Goal: Information Seeking & Learning: Learn about a topic

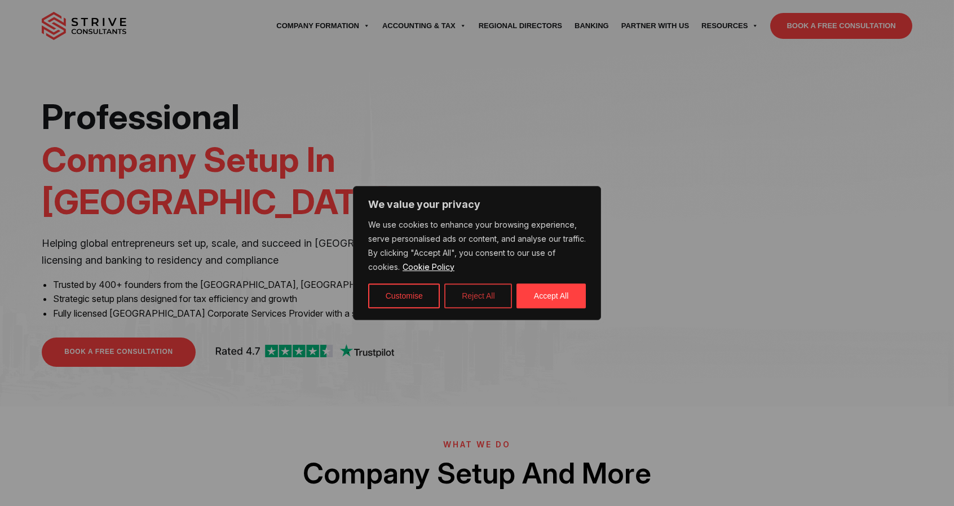
click at [473, 299] on button "Reject All" at bounding box center [478, 296] width 68 height 25
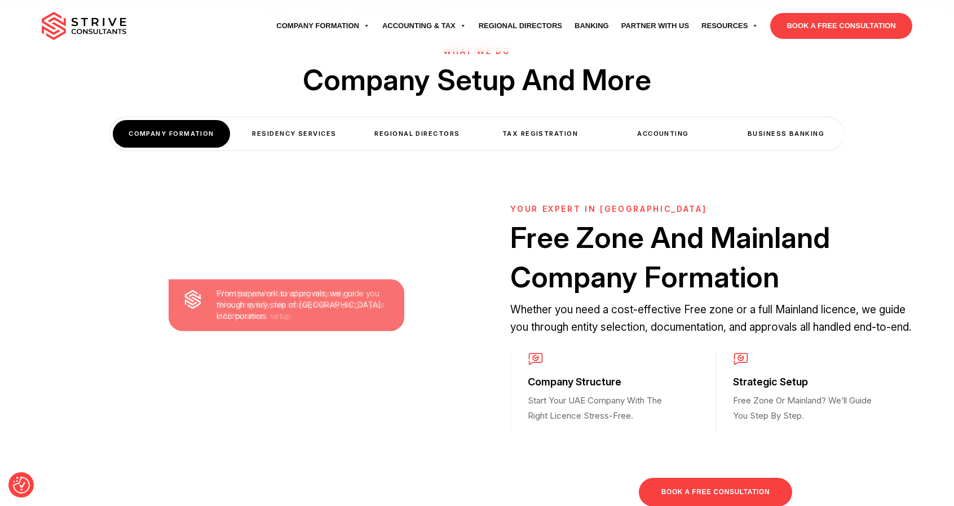
scroll to position [393, 0]
click at [298, 121] on div "Residency Services" at bounding box center [294, 135] width 117 height 28
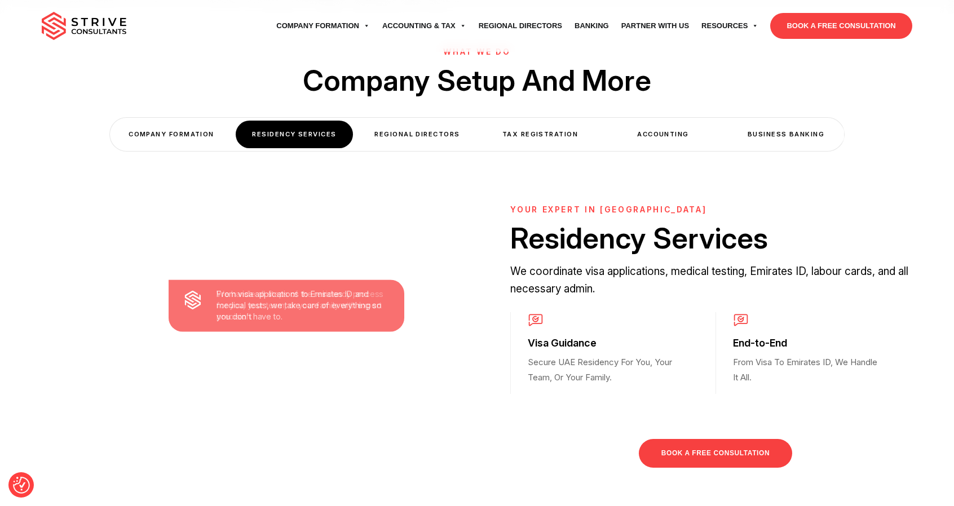
click at [396, 121] on div "Regional Directors" at bounding box center [417, 135] width 117 height 28
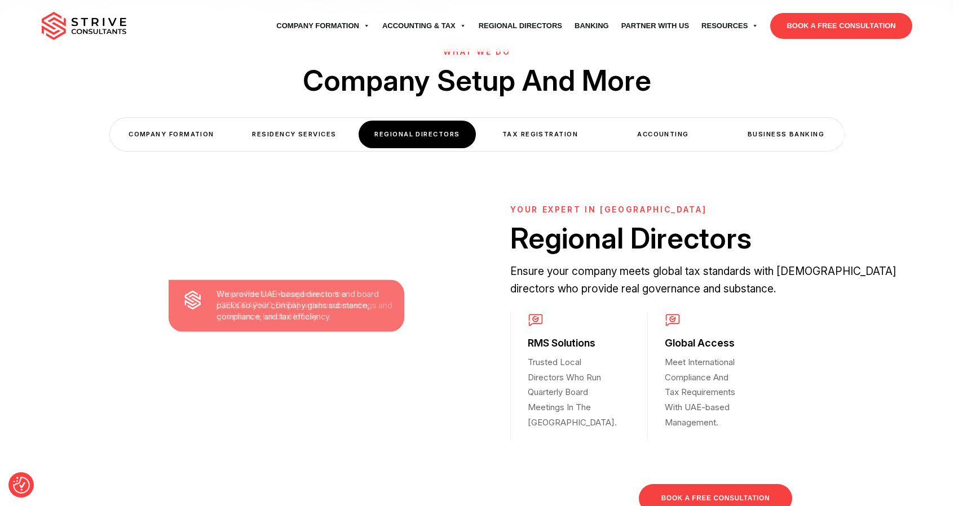
click at [529, 121] on div "Tax Registration" at bounding box center [539, 135] width 117 height 28
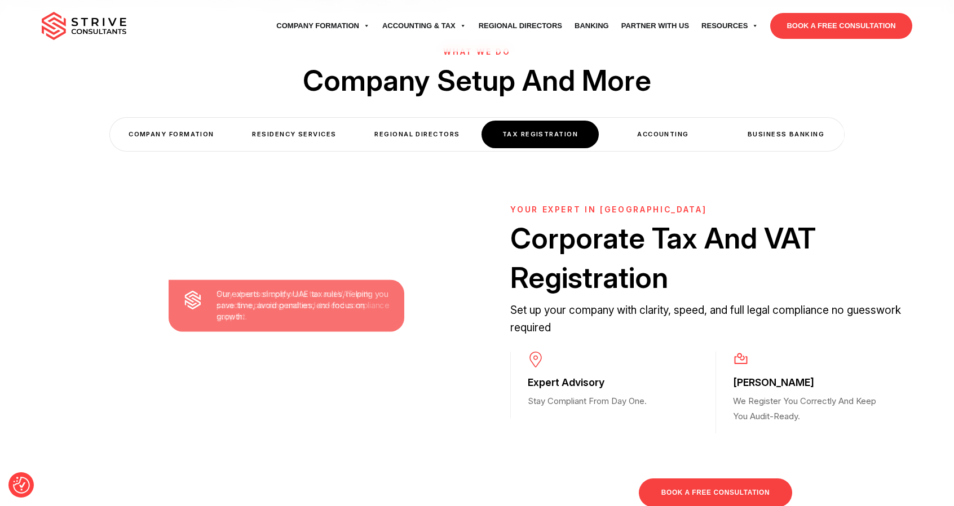
click at [638, 121] on div "Accounting" at bounding box center [662, 135] width 117 height 28
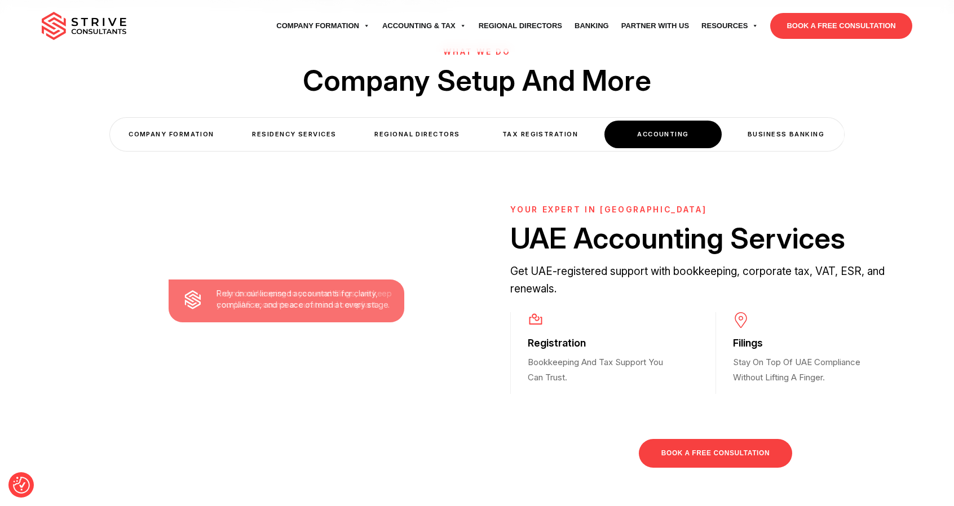
click at [746, 121] on div "Business Banking" at bounding box center [785, 135] width 117 height 28
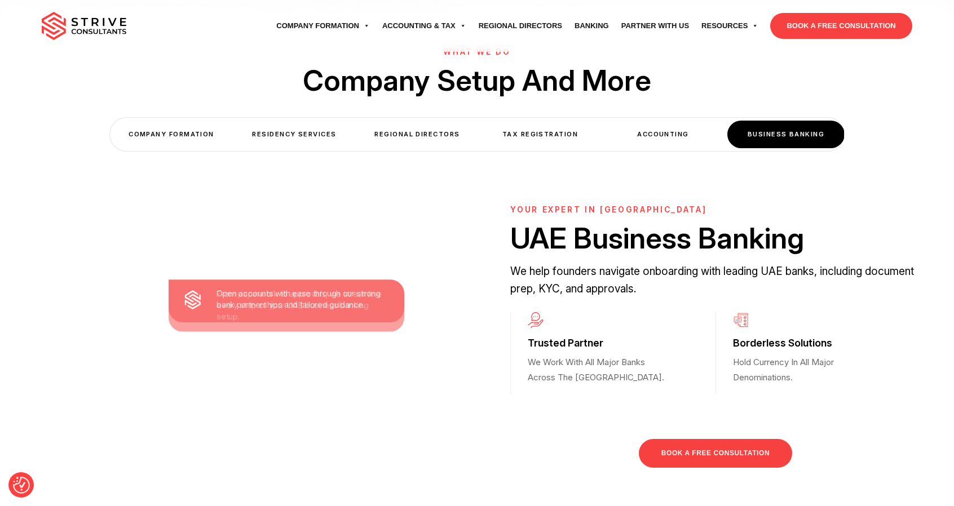
click at [189, 121] on div "COMPANY FORMATION" at bounding box center [171, 135] width 117 height 28
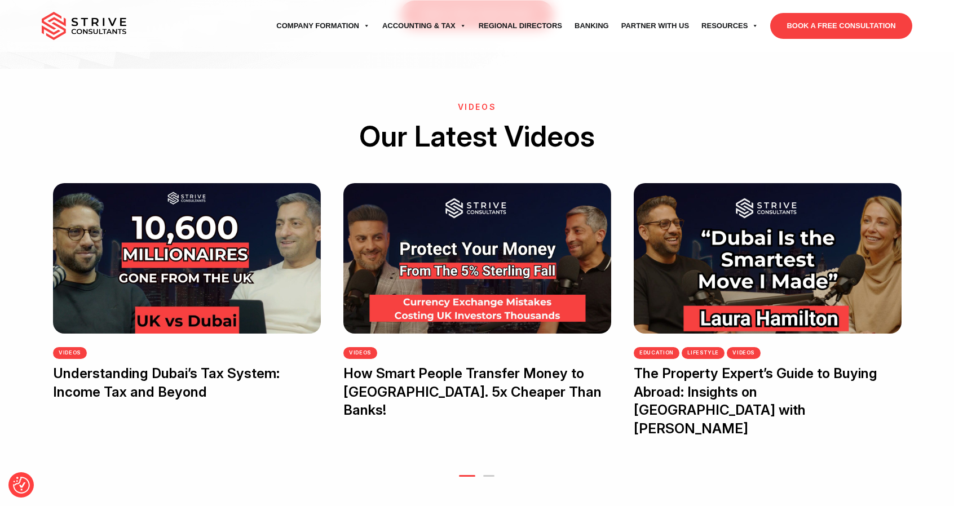
scroll to position [2268, 0]
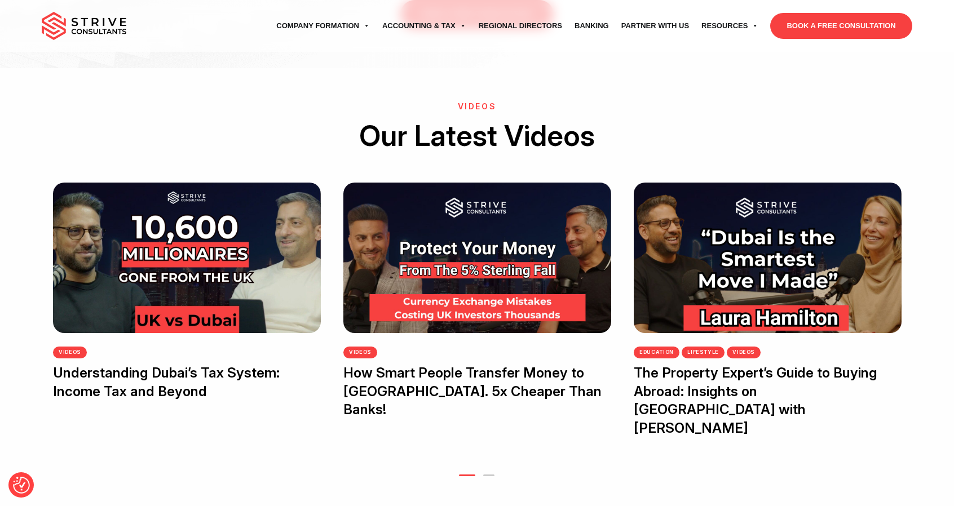
click at [490, 475] on button "2" at bounding box center [488, 476] width 11 height 2
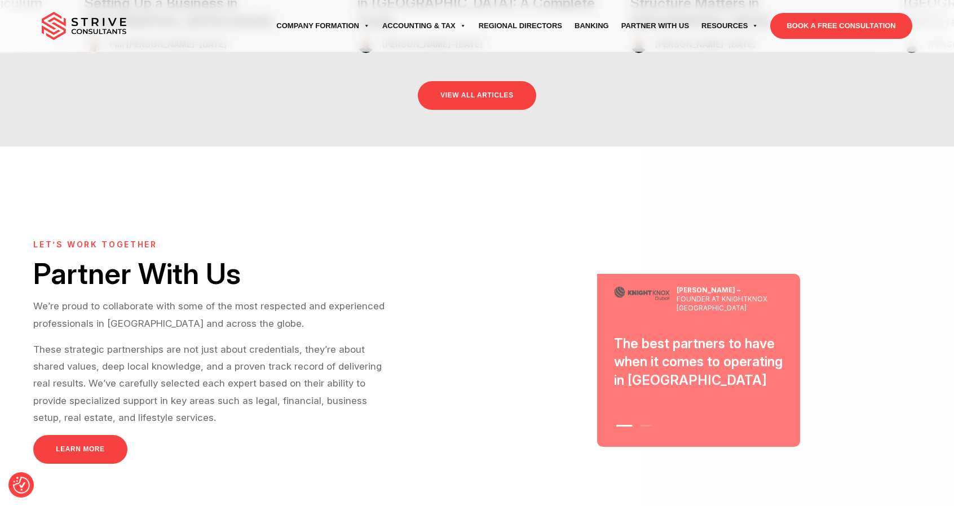
scroll to position [3076, 0]
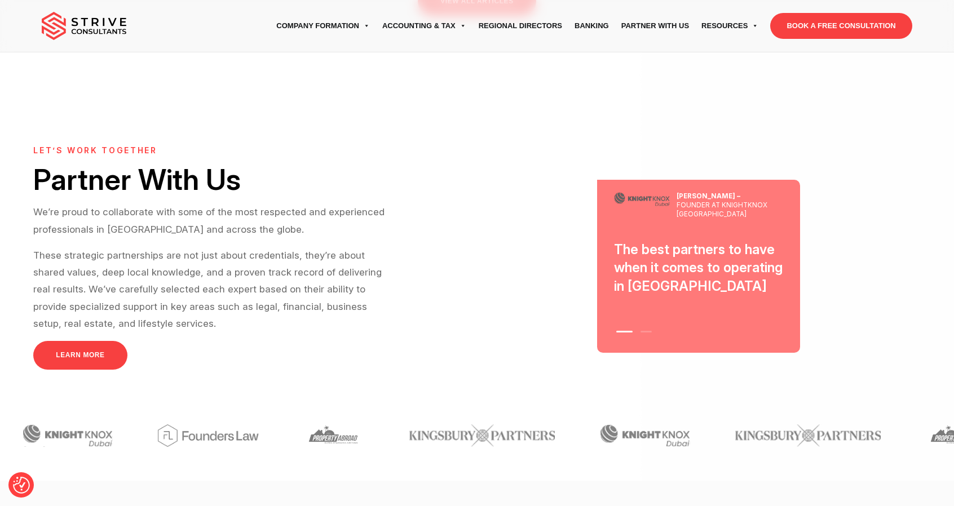
click at [644, 331] on button "2" at bounding box center [645, 332] width 11 height 2
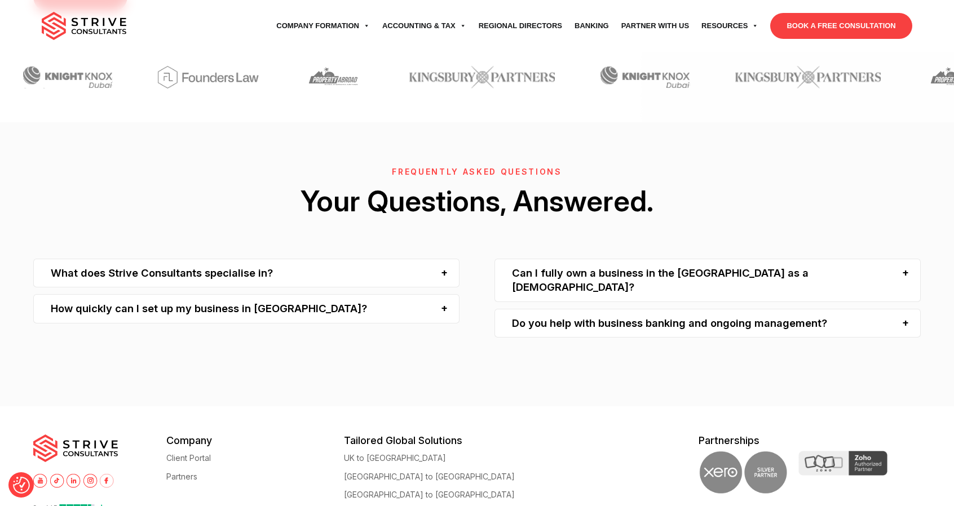
scroll to position [3435, 0]
click at [413, 258] on div "What does Strive Consultants specialise in?" at bounding box center [246, 272] width 426 height 29
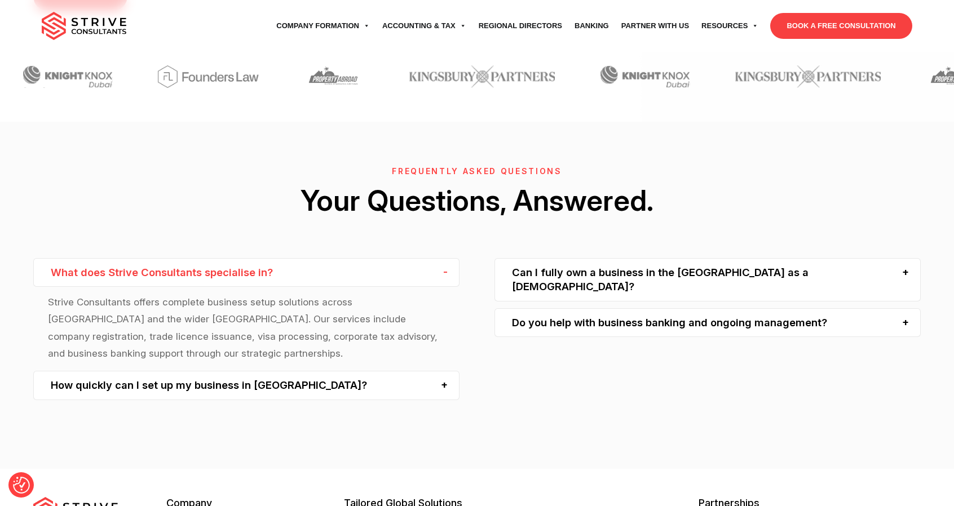
click at [413, 258] on div "What does Strive Consultants specialise in?" at bounding box center [246, 272] width 426 height 29
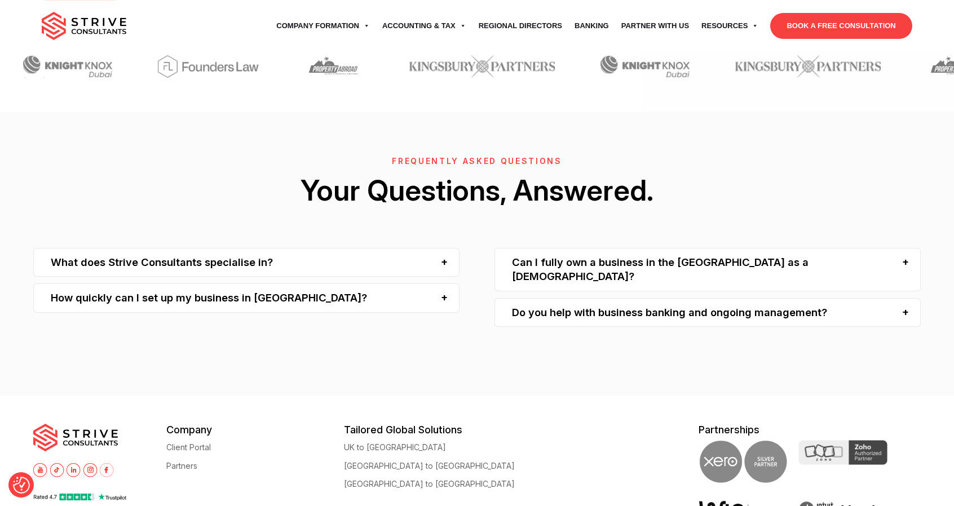
scroll to position [3556, 0]
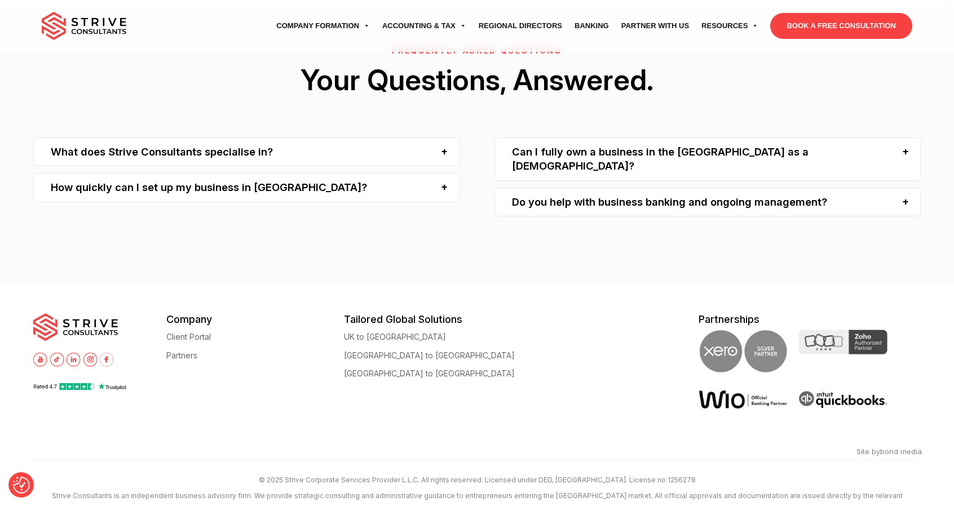
click at [89, 353] on img at bounding box center [90, 360] width 14 height 14
click at [176, 218] on div "FREQUENTLY ASKED QUESTIONS Your Questions, Answered. What does Strive Consultan…" at bounding box center [477, 143] width 954 height 284
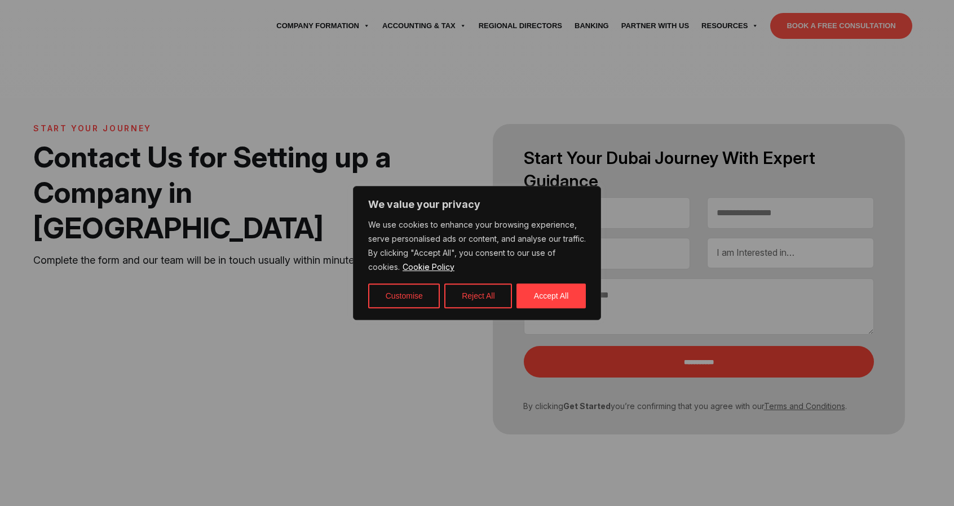
select select "Contact form"
